Goal: Task Accomplishment & Management: Manage account settings

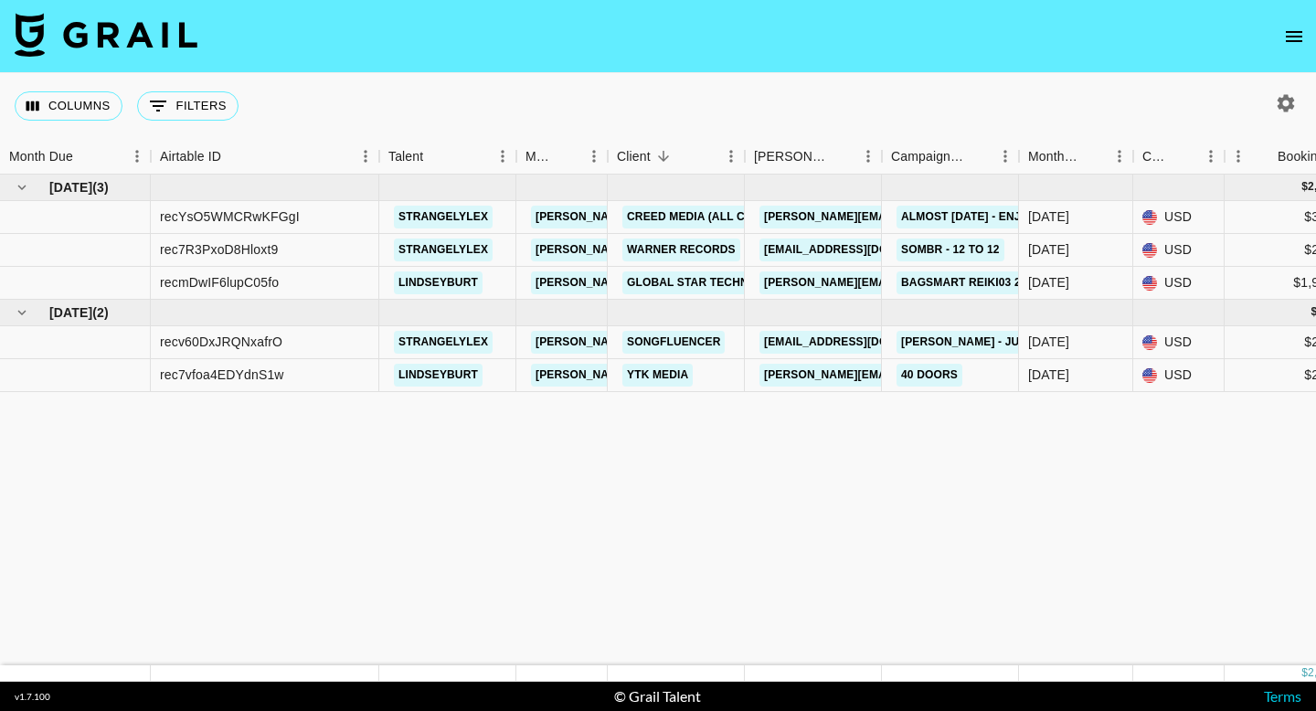
click at [1307, 34] on button "open drawer" at bounding box center [1294, 36] width 37 height 37
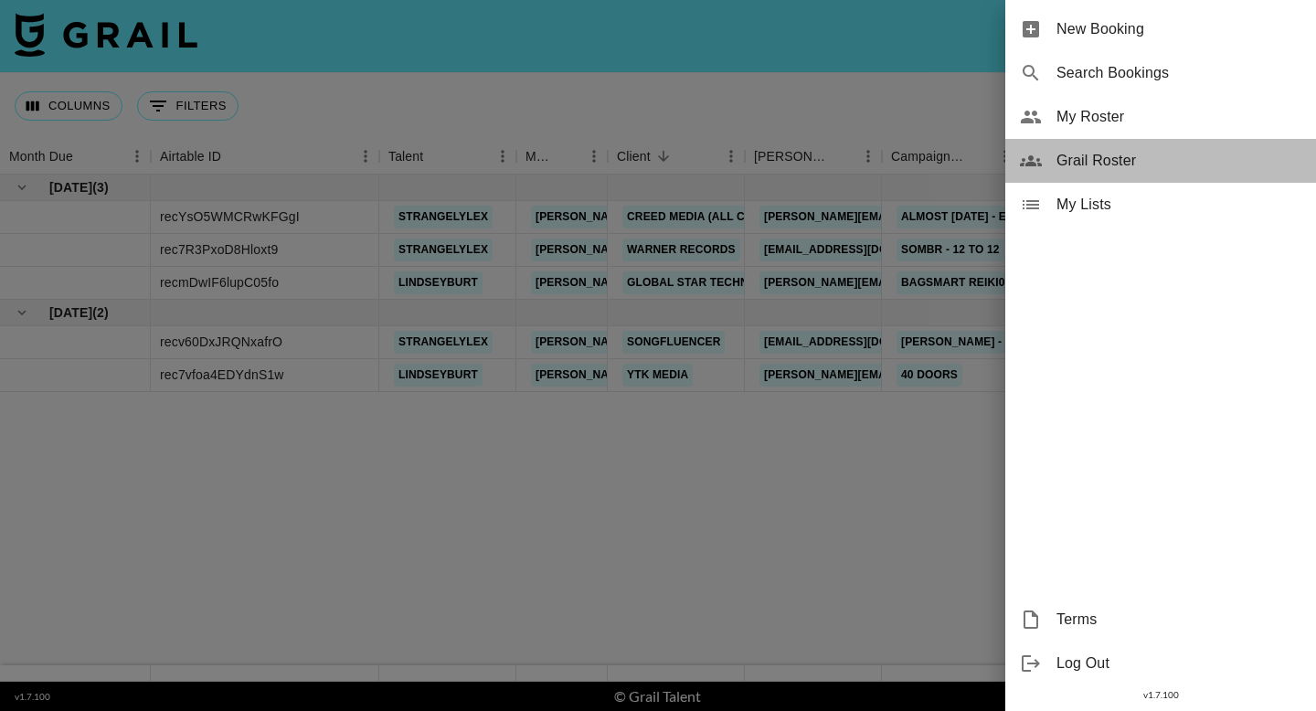
click at [1117, 160] on span "Grail Roster" at bounding box center [1178, 161] width 245 height 22
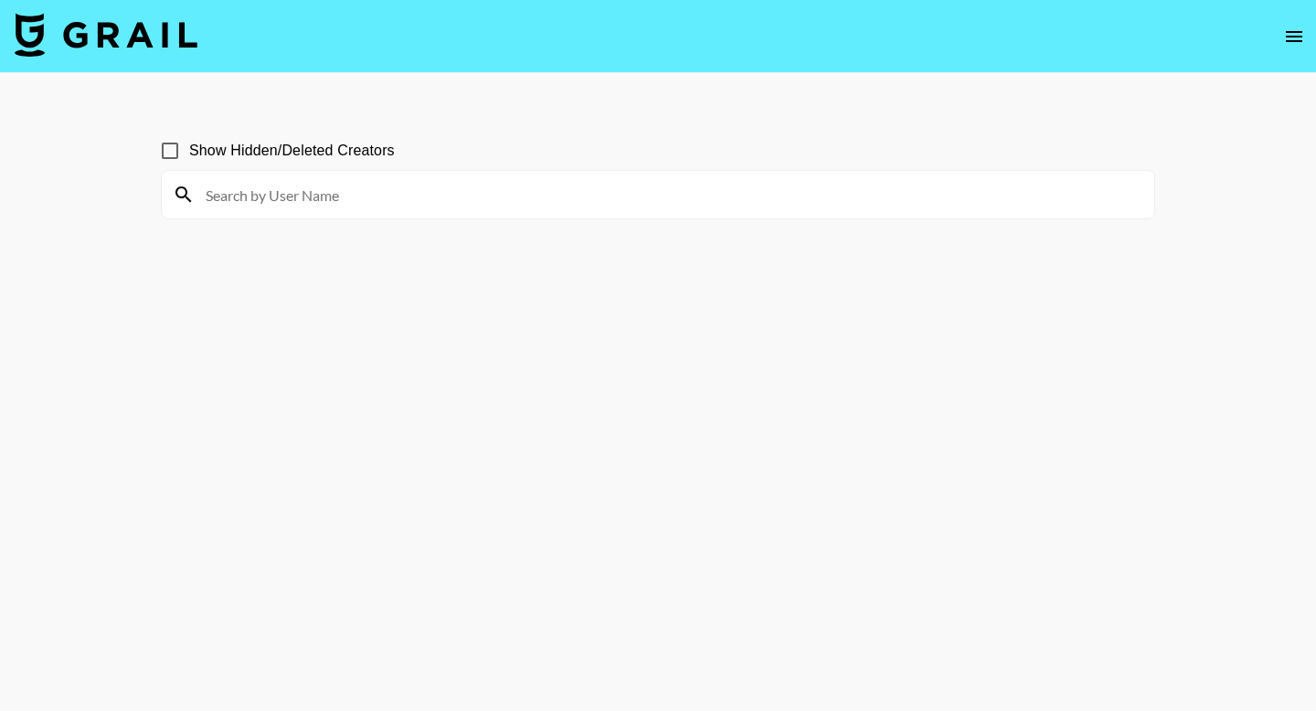
click at [780, 193] on input at bounding box center [669, 194] width 948 height 29
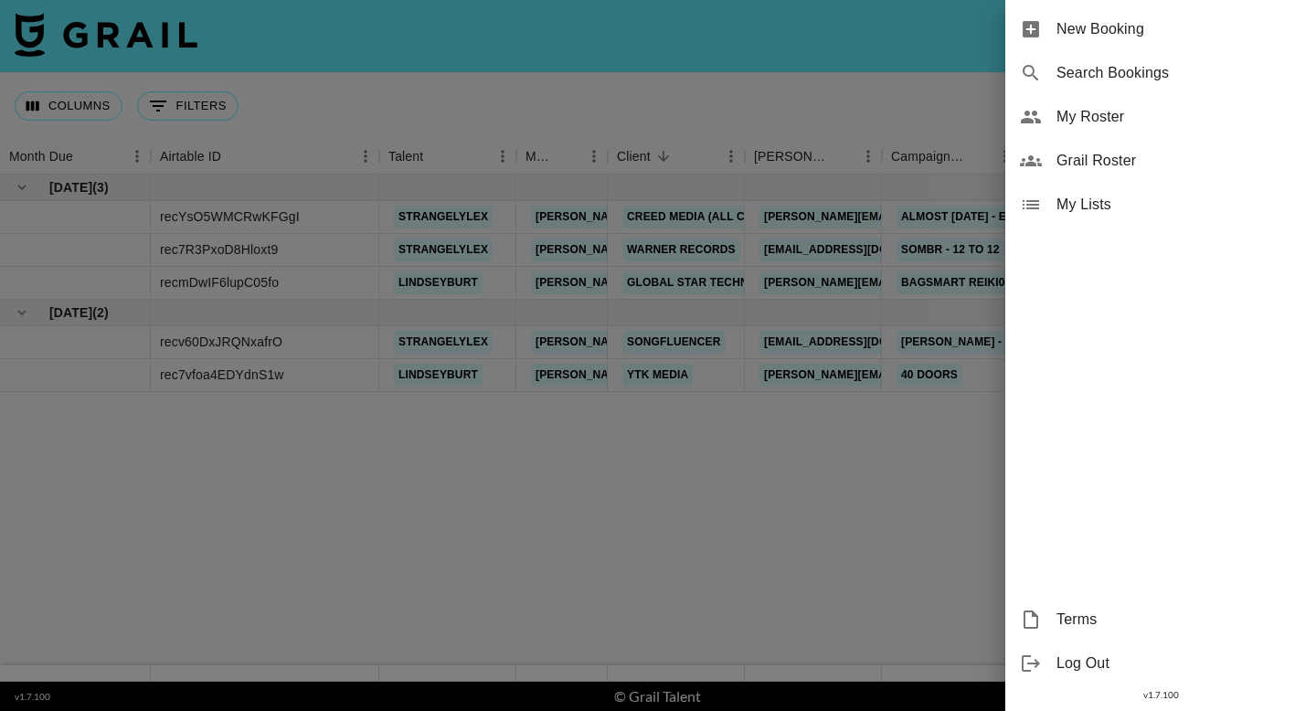
click at [1124, 166] on span "Grail Roster" at bounding box center [1178, 161] width 245 height 22
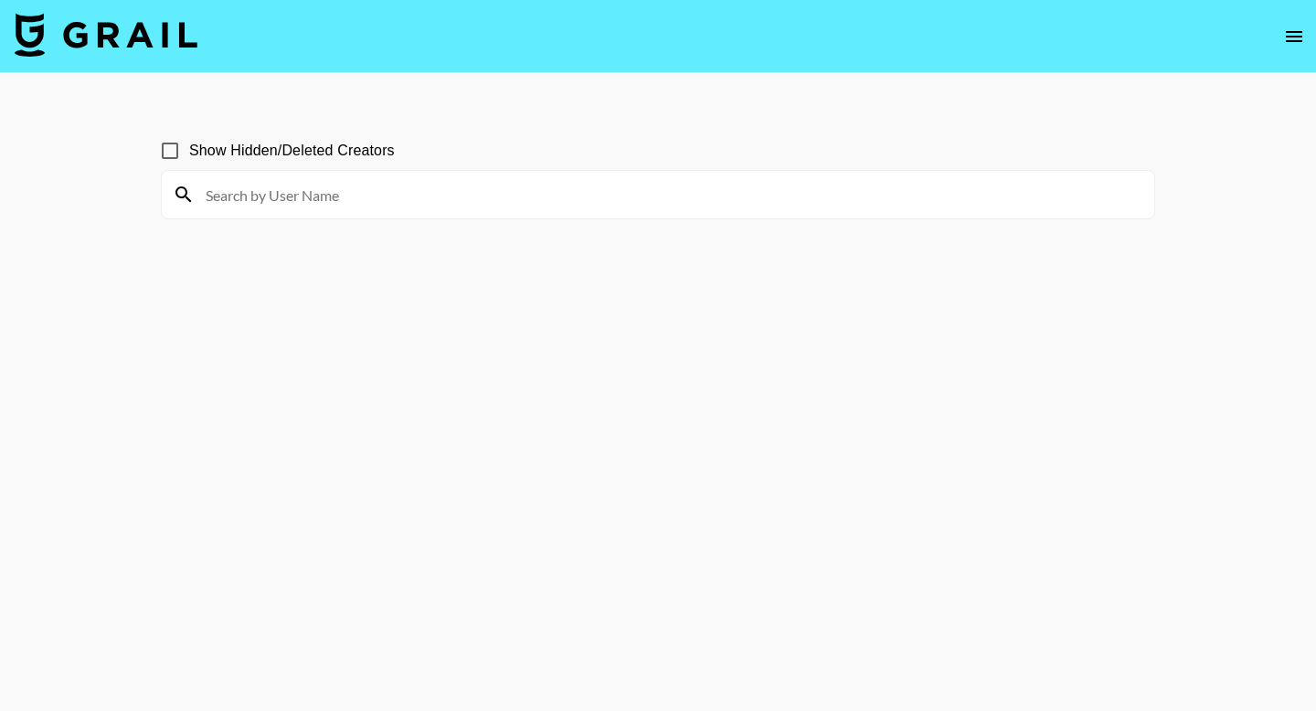
click at [514, 193] on input at bounding box center [669, 194] width 948 height 29
click at [516, 190] on input "laur" at bounding box center [669, 194] width 948 height 29
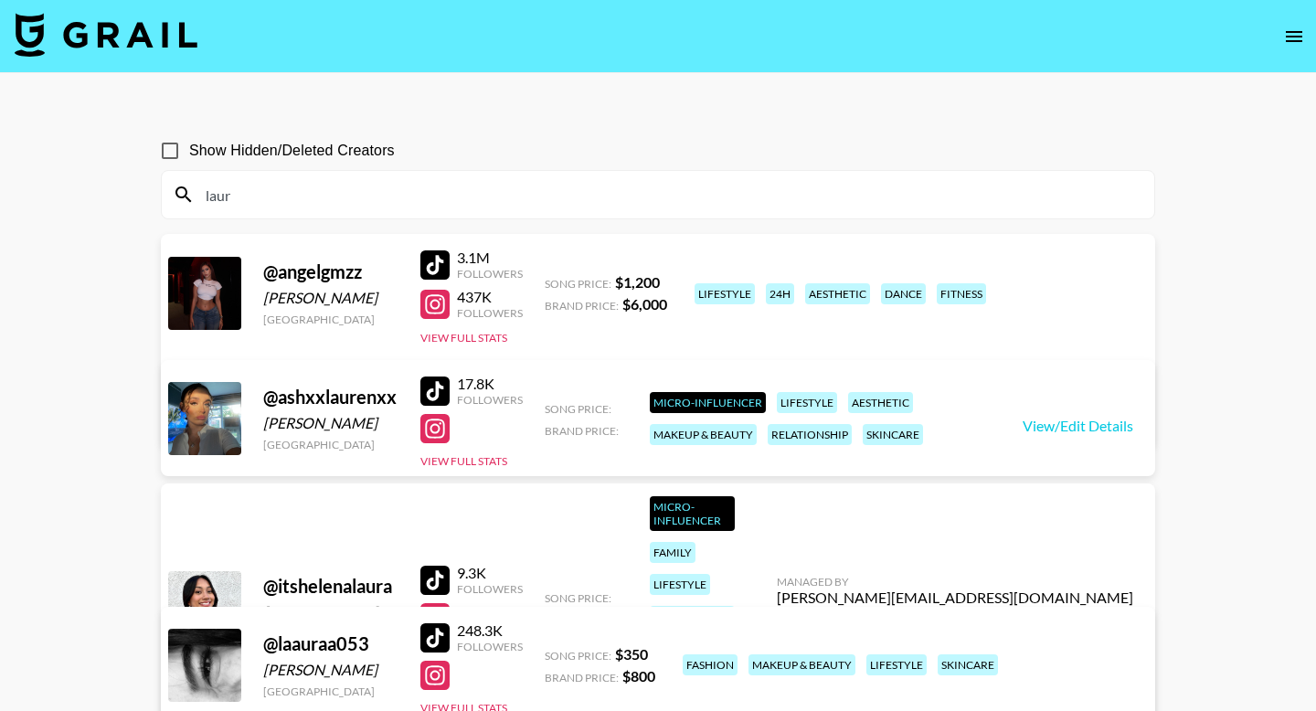
click at [514, 195] on input "laur" at bounding box center [669, 194] width 948 height 29
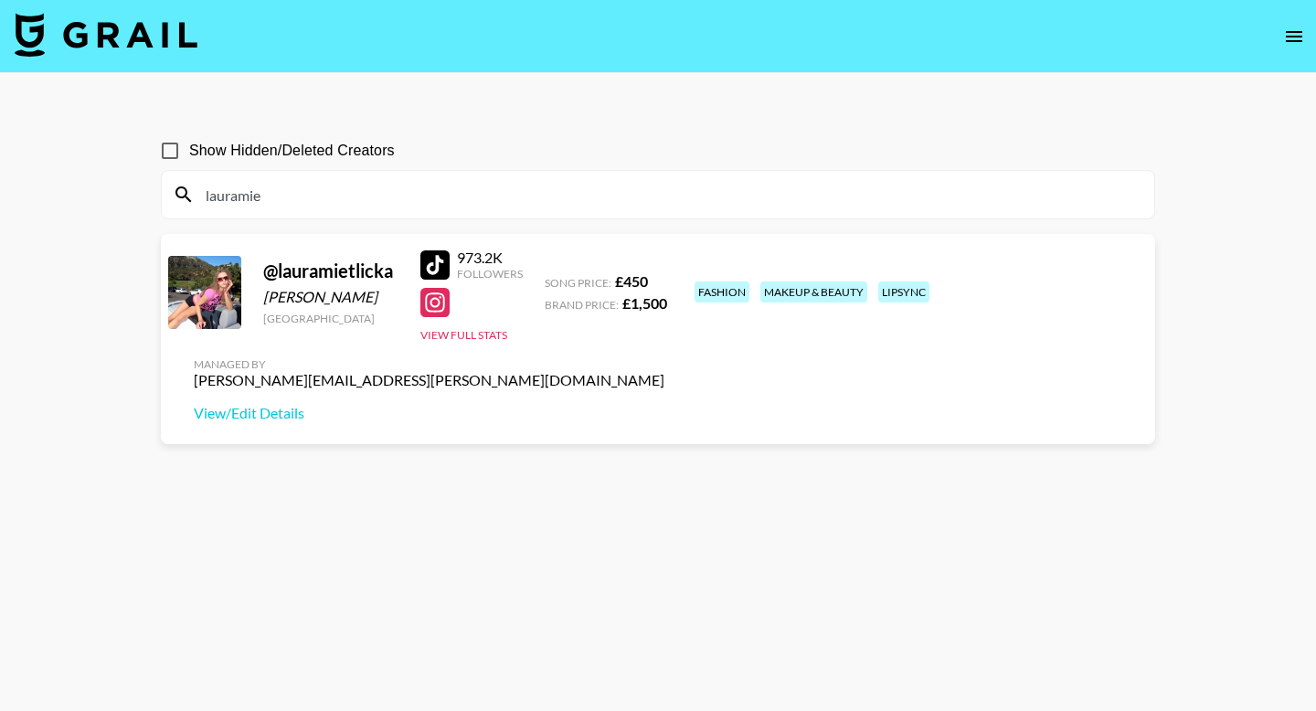
type input "lauramie"
drag, startPoint x: 1143, startPoint y: 284, endPoint x: 931, endPoint y: 281, distance: 212.0
click at [679, 343] on div "Managed By isabella.wnek@grail-talent.com View/Edit Details" at bounding box center [429, 390] width 500 height 94
copy div "isabella.wnek@grail-talent.com"
click at [497, 339] on button "View Full Stats" at bounding box center [463, 335] width 87 height 14
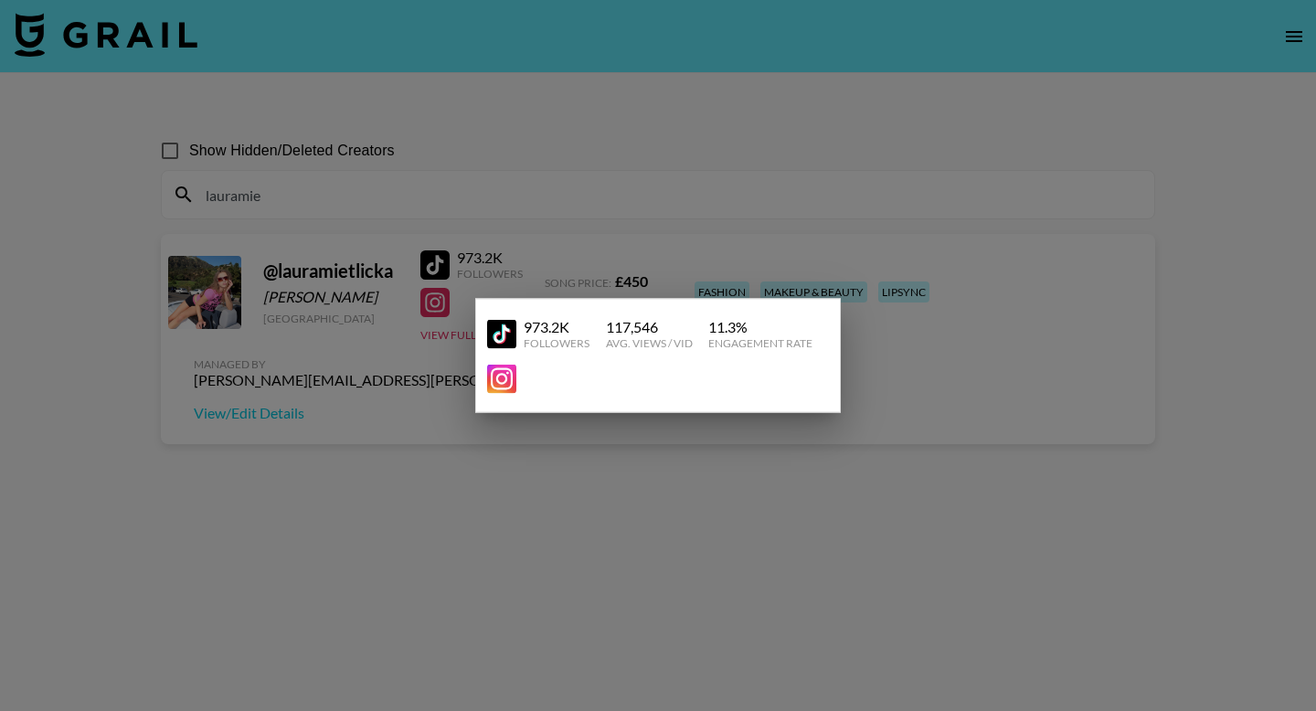
click at [909, 434] on div at bounding box center [658, 355] width 1316 height 711
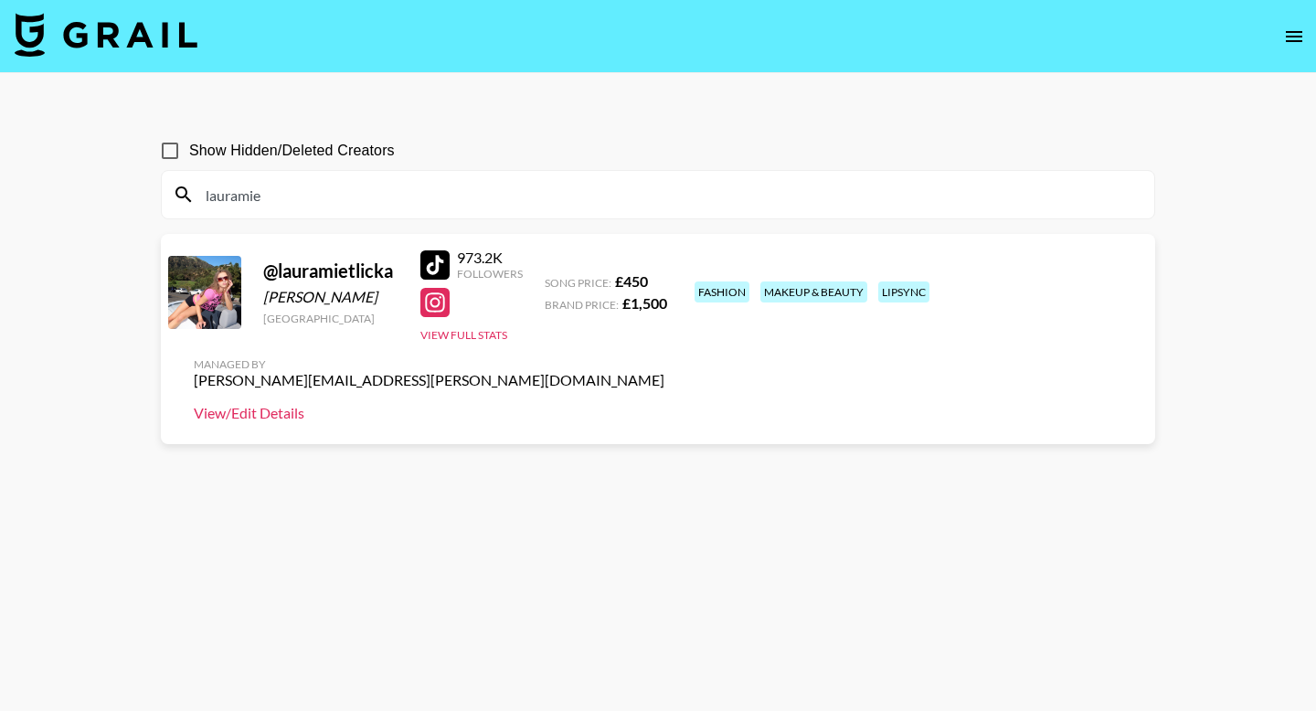
click at [664, 404] on link "View/Edit Details" at bounding box center [429, 413] width 471 height 18
drag, startPoint x: 398, startPoint y: 270, endPoint x: 263, endPoint y: 271, distance: 135.2
click at [263, 271] on div "@ lauramietlicka Laura Mietlicka United Kingdom 973.2K Followers View Full Stat…" at bounding box center [658, 339] width 994 height 210
copy div "@ lauramietlicka"
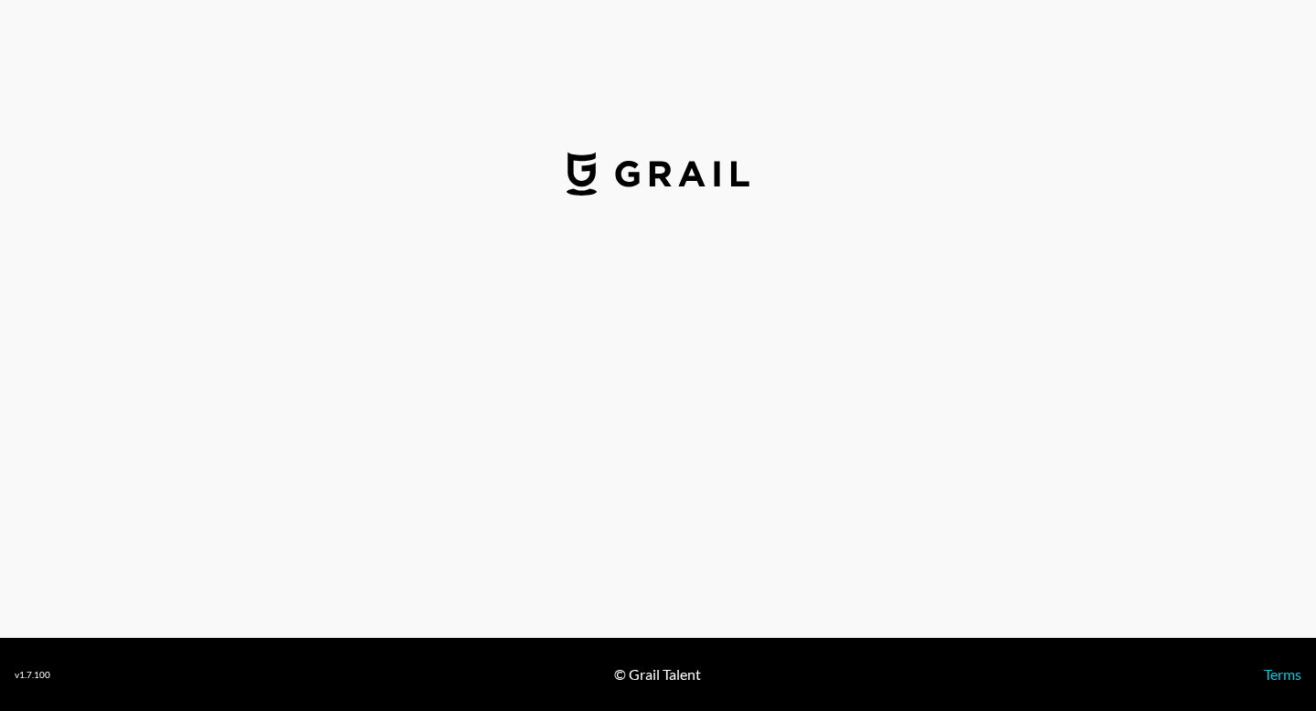
select select "GBP"
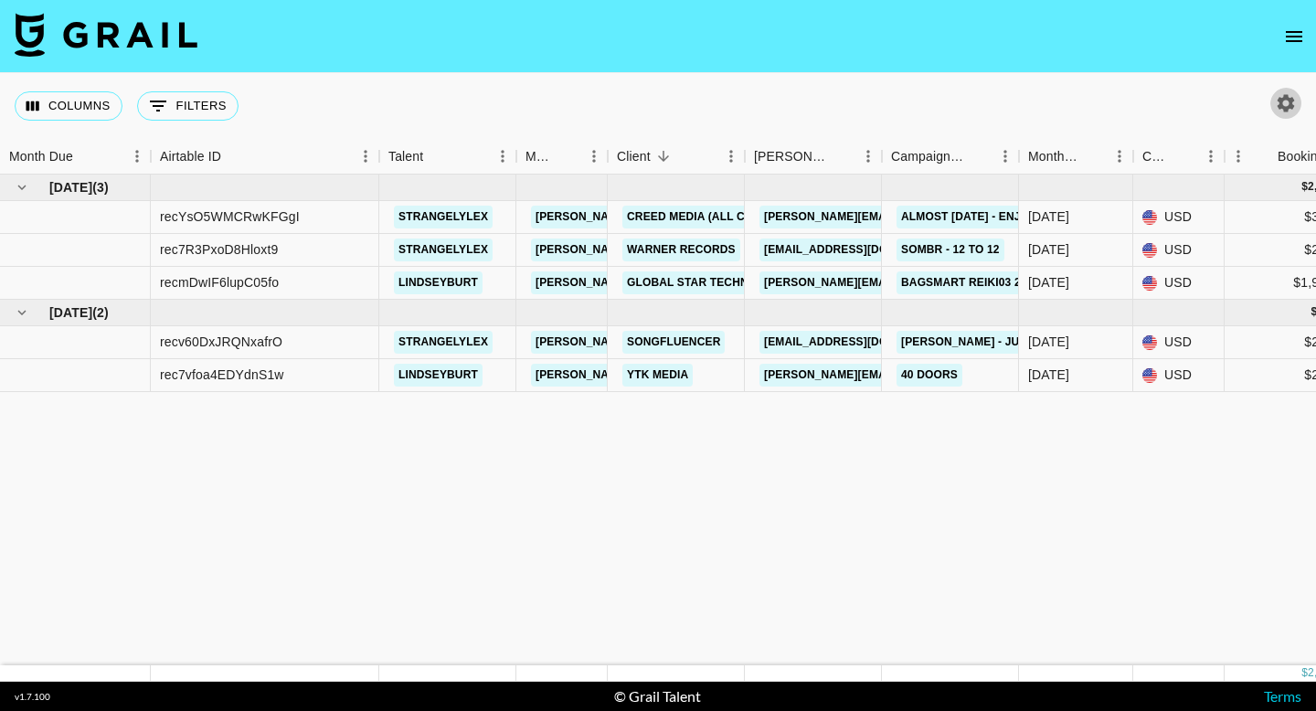
click at [1287, 93] on icon "button" at bounding box center [1286, 103] width 22 height 22
select select "Jun '25"
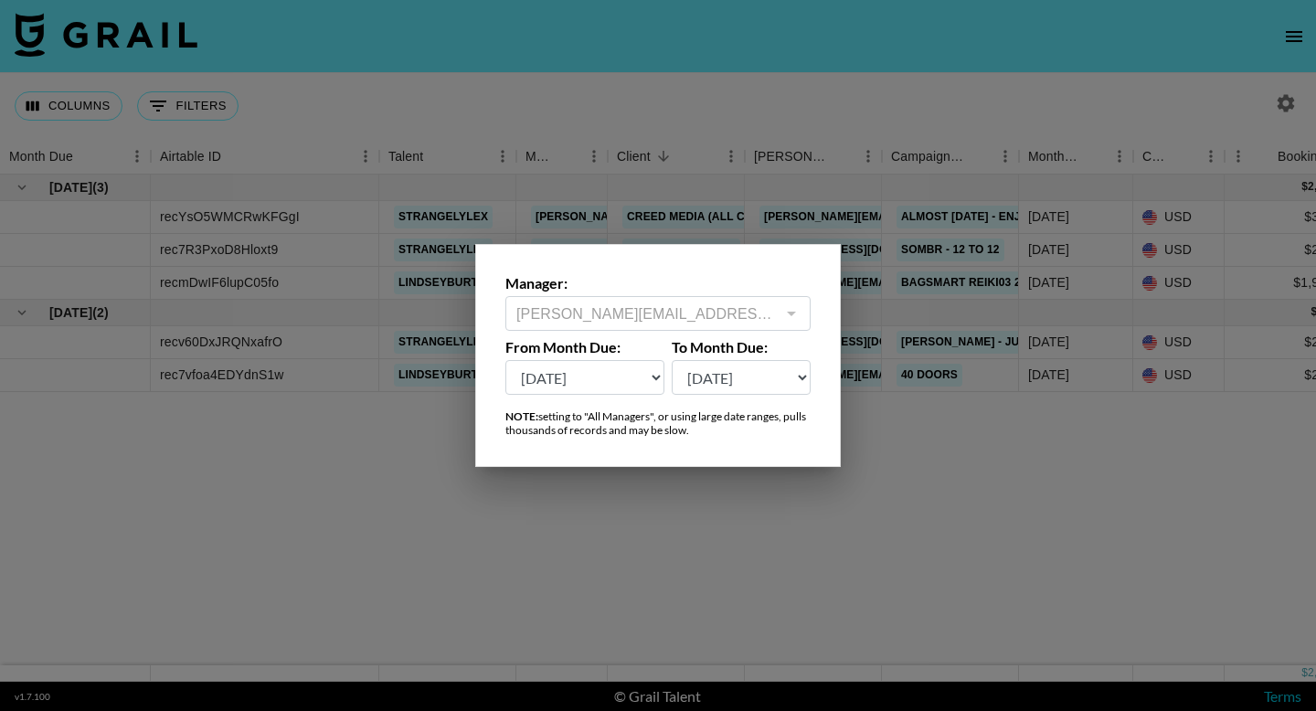
click at [780, 309] on div at bounding box center [790, 314] width 24 height 26
click at [954, 128] on div at bounding box center [658, 355] width 1316 height 711
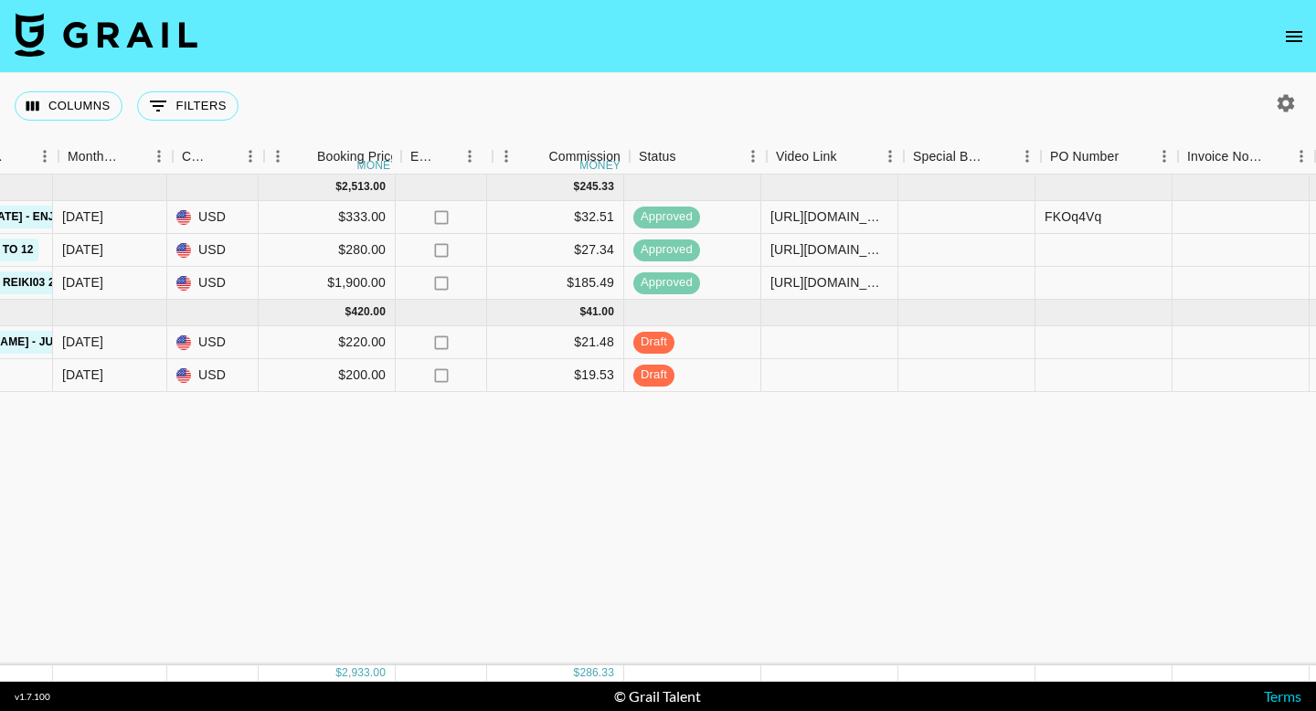
scroll to position [0, 967]
click at [839, 330] on div at bounding box center [828, 342] width 137 height 33
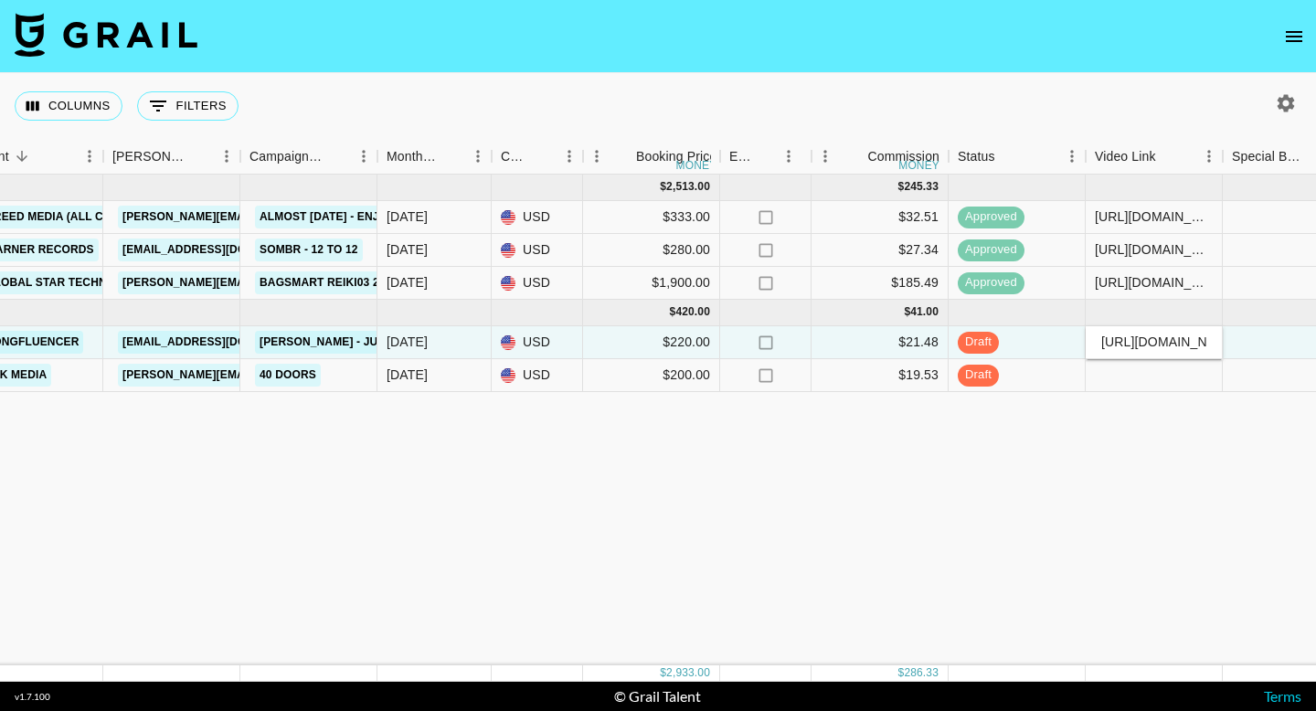
scroll to position [0, 287]
type input "https://www.tiktok.com/@strangelylex/video/7545920883139808543"
click at [1170, 411] on div "Aug '25 ( 3 ) $ 2,513.00 $ 245.33 recYsO5WMCRwKFGgI strangelylex julia.bird@gra…" at bounding box center [876, 420] width 3034 height 491
click at [1107, 378] on div at bounding box center [1153, 375] width 137 height 33
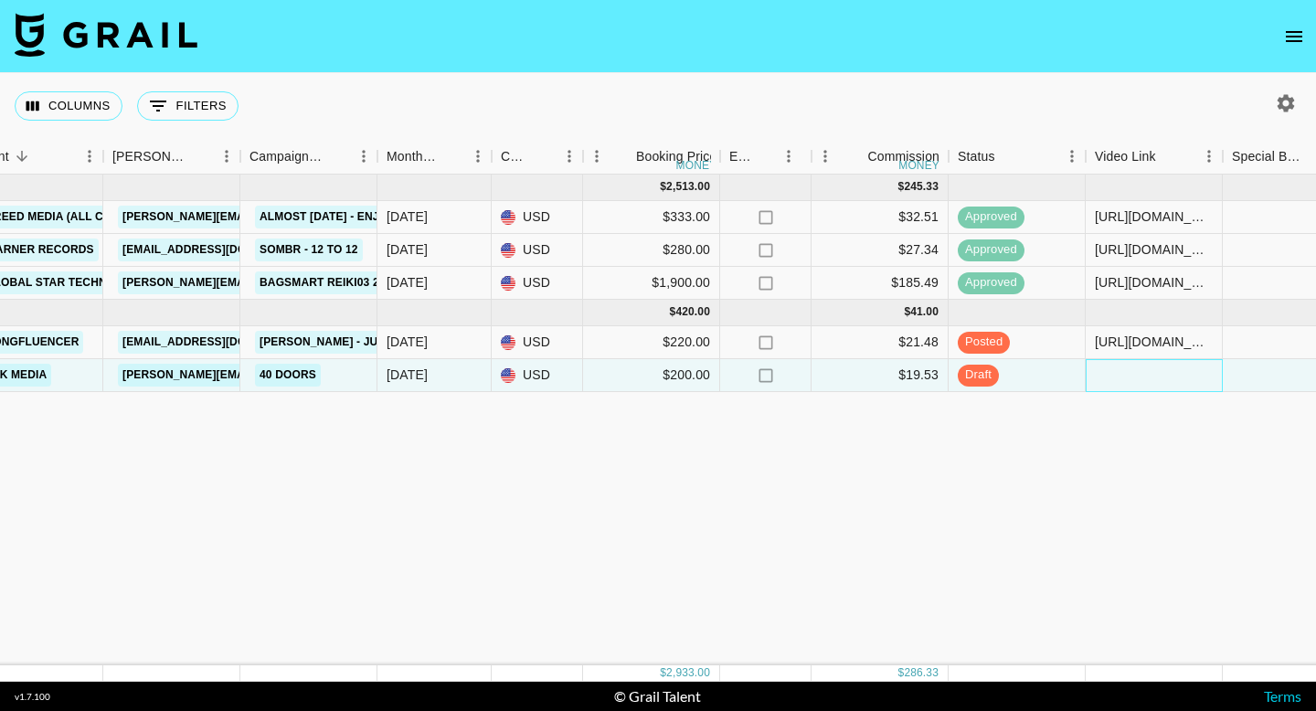
click at [1117, 376] on div at bounding box center [1153, 375] width 137 height 33
type input "https://www.tiktok.com/@lindseyburt/video/7545882727875087647?lang=en"
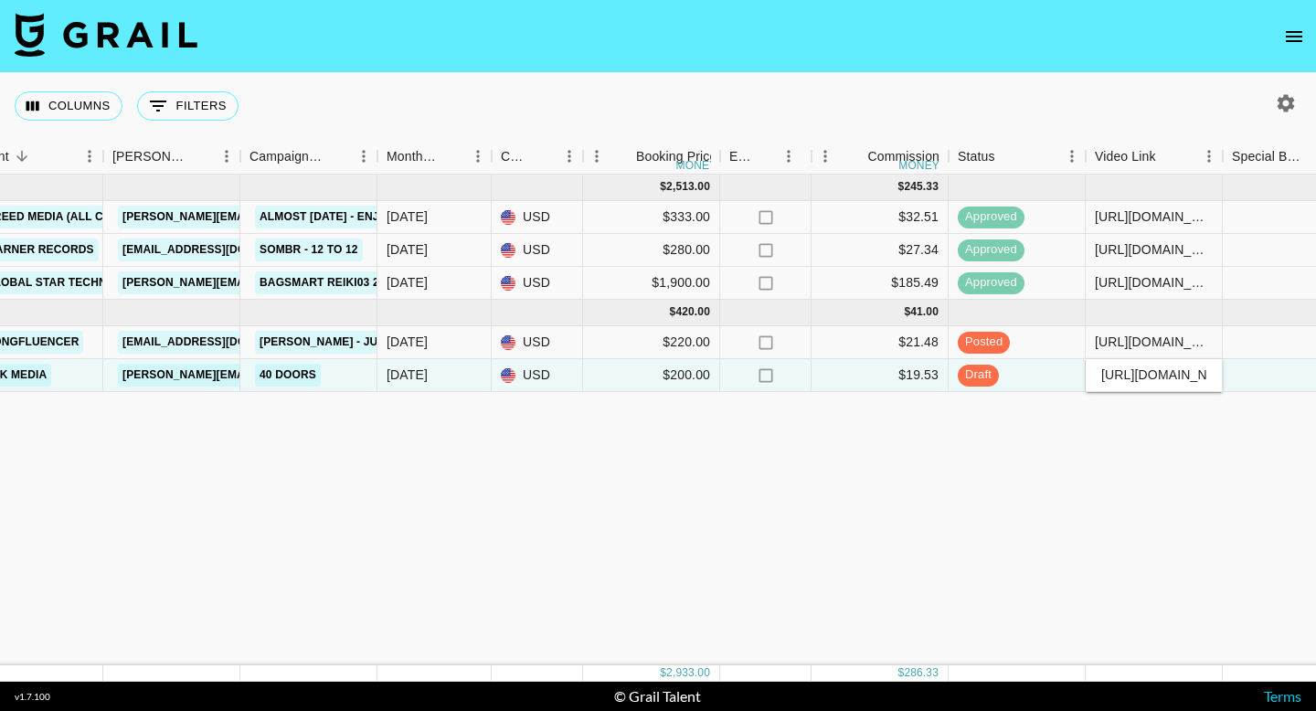
click at [1127, 484] on div "Aug '25 ( 3 ) $ 2,513.00 $ 245.33 recYsO5WMCRwKFGgI strangelylex julia.bird@gra…" at bounding box center [876, 420] width 3034 height 491
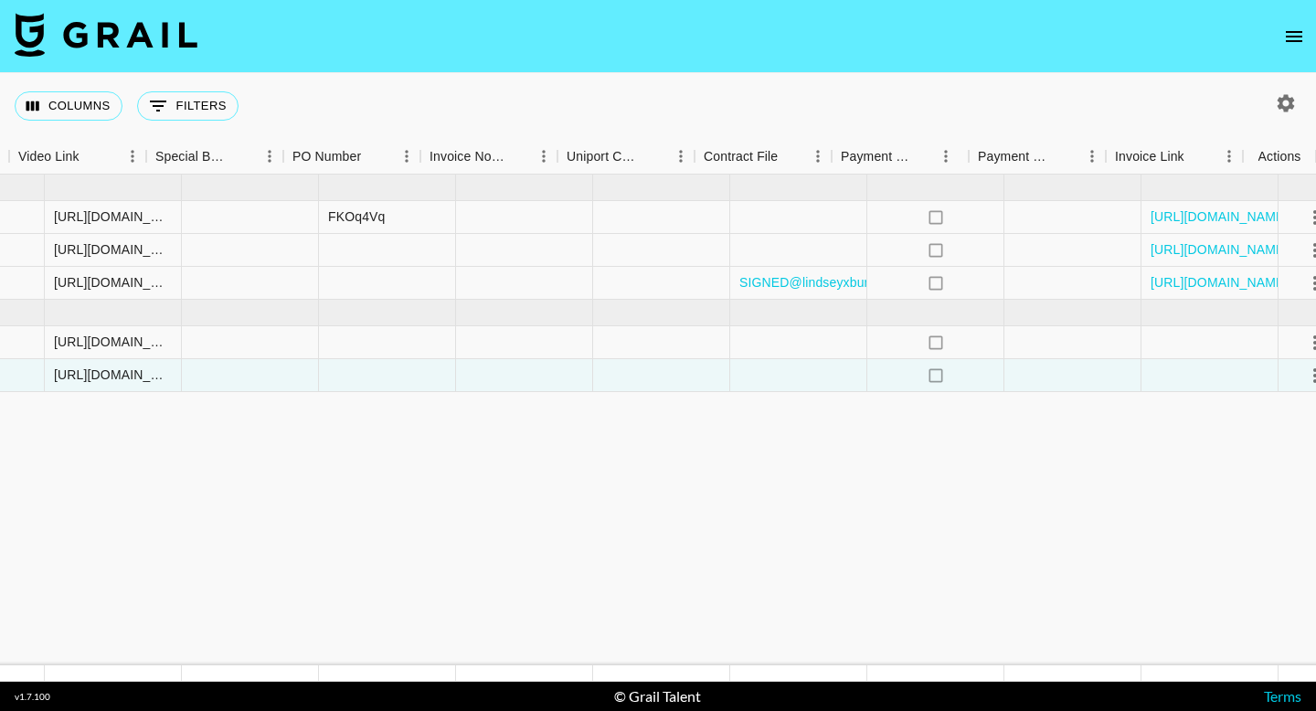
scroll to position [0, 1718]
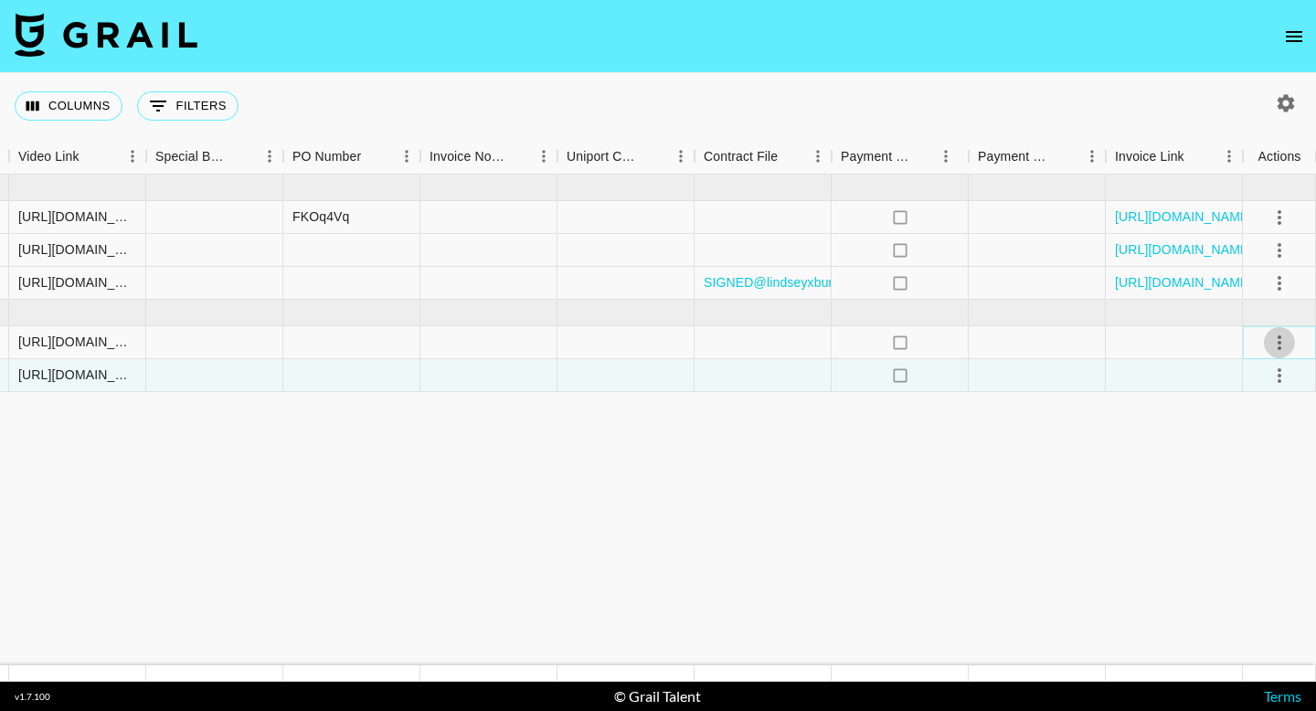
click at [1285, 344] on icon "select merge strategy" at bounding box center [1279, 343] width 22 height 22
click at [1280, 382] on icon "select merge strategy" at bounding box center [1279, 376] width 22 height 22
click at [1255, 543] on div "Approve" at bounding box center [1240, 546] width 56 height 22
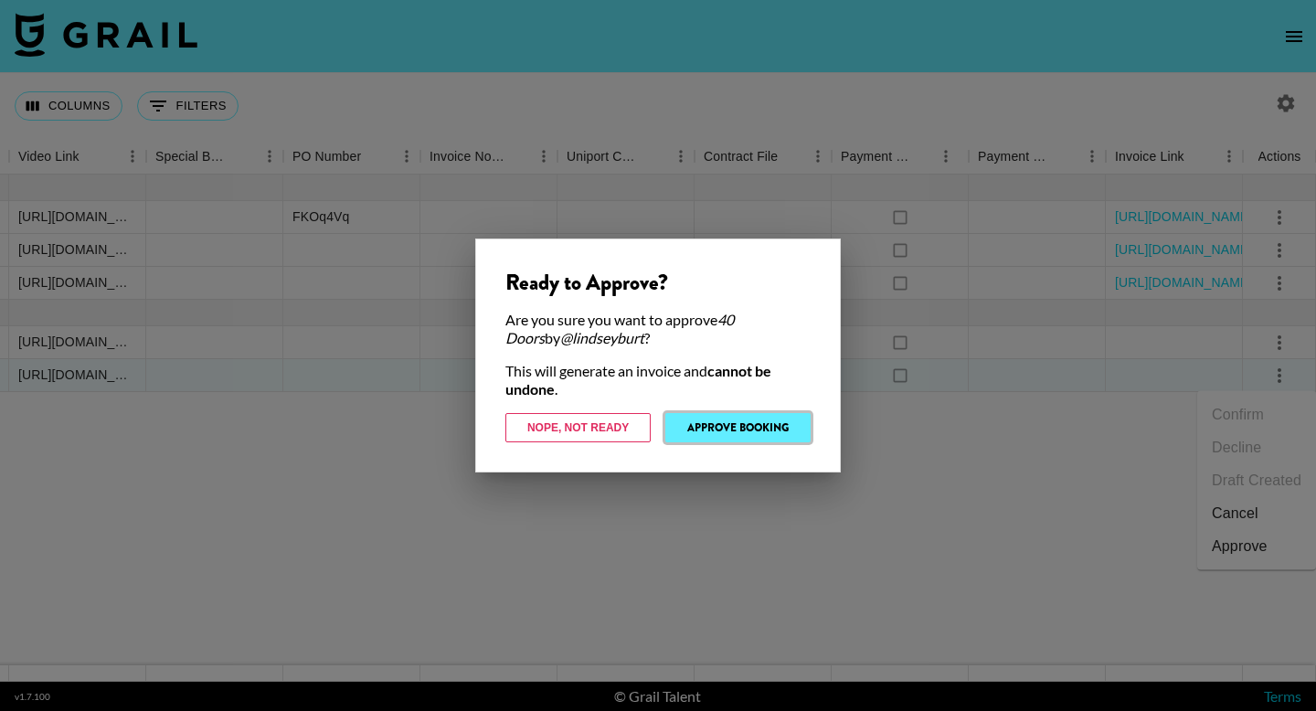
click at [765, 429] on button "Approve Booking" at bounding box center [737, 427] width 145 height 29
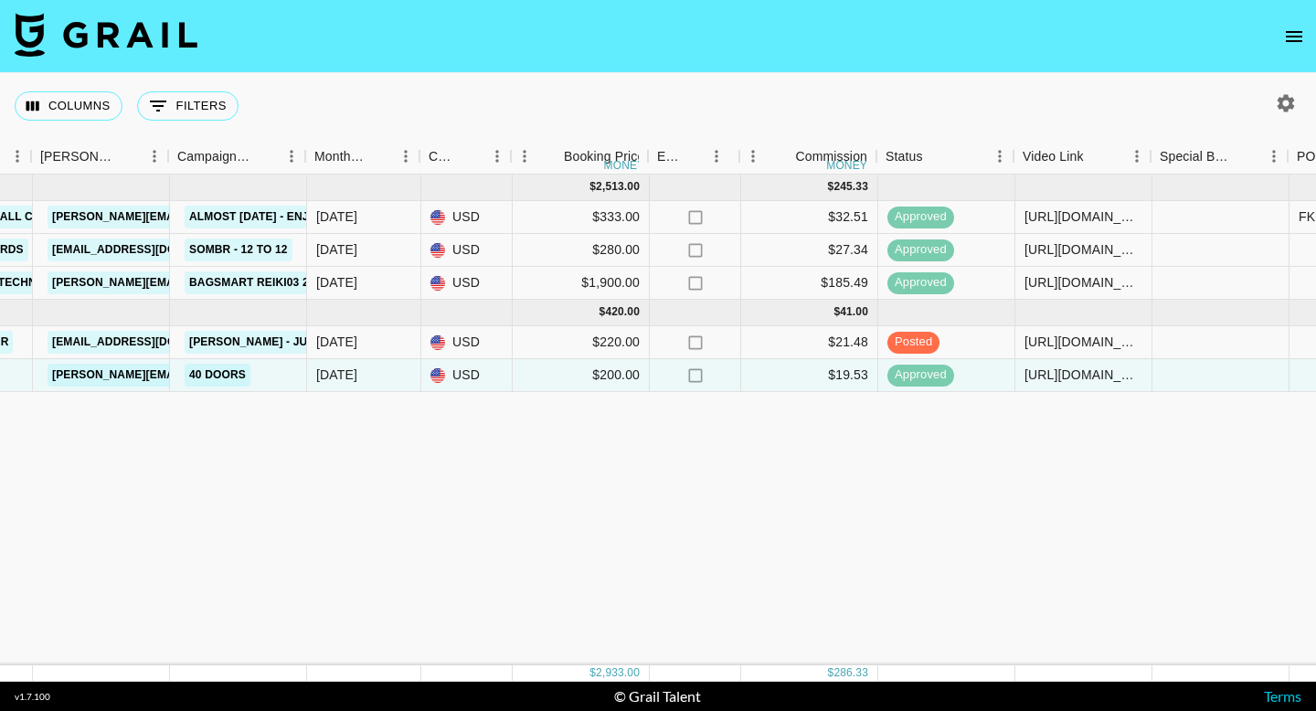
scroll to position [0, 714]
